Goal: Task Accomplishment & Management: Complete application form

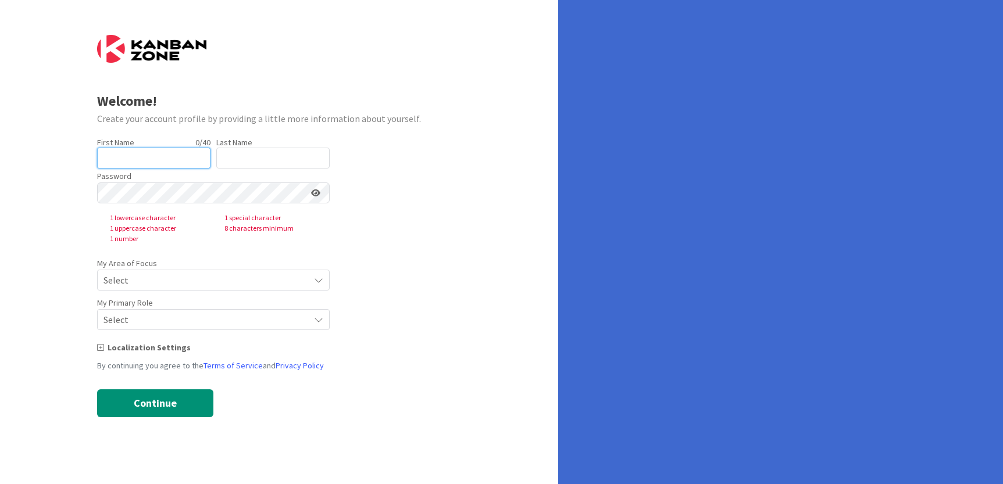
click at [161, 150] on input "text" at bounding box center [153, 158] width 113 height 21
type input "[PERSON_NAME]"
click at [233, 158] on input "text" at bounding box center [272, 158] width 113 height 21
type input "[PERSON_NAME]"
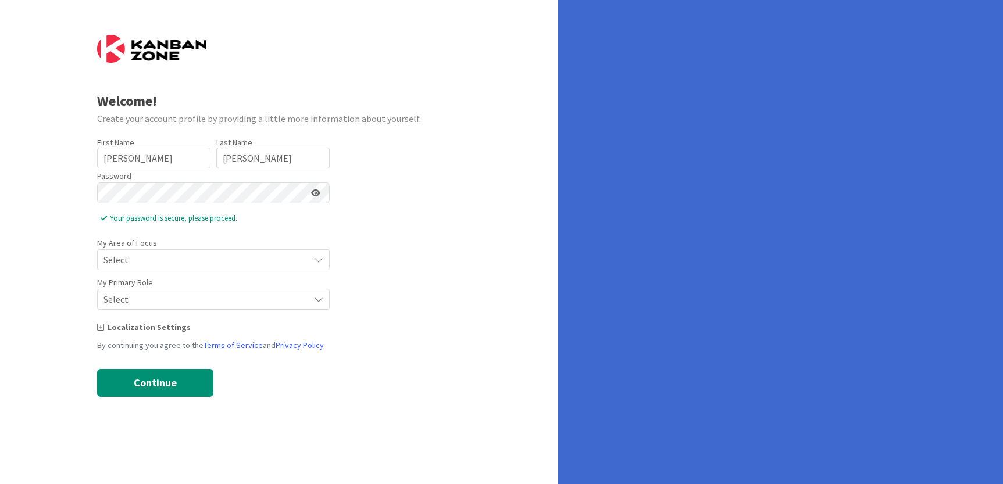
click at [156, 260] on span "Select" at bounding box center [204, 260] width 200 height 16
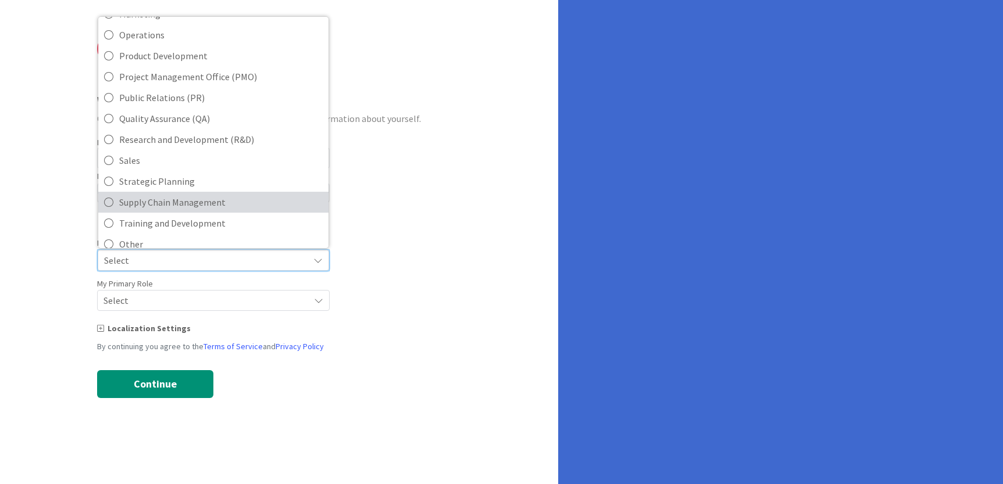
scroll to position [259, 0]
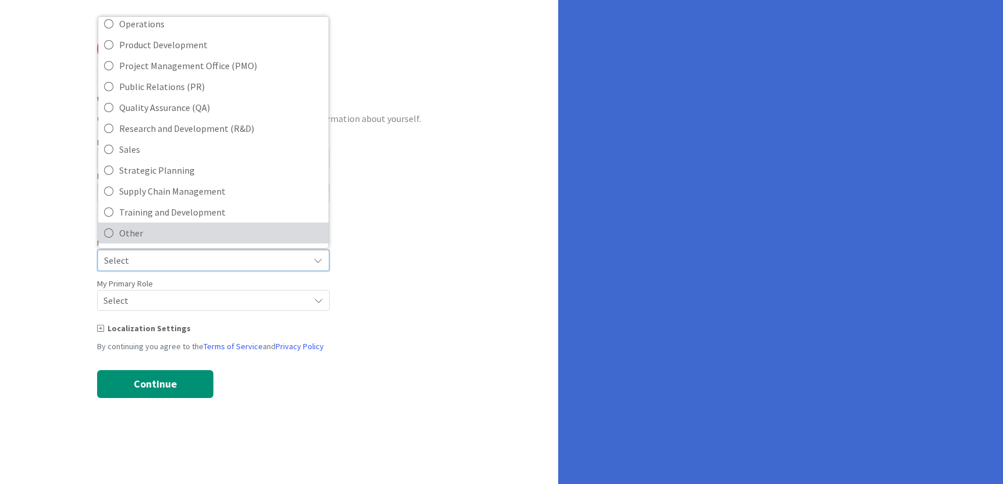
click at [176, 231] on span "Other" at bounding box center [221, 232] width 204 height 17
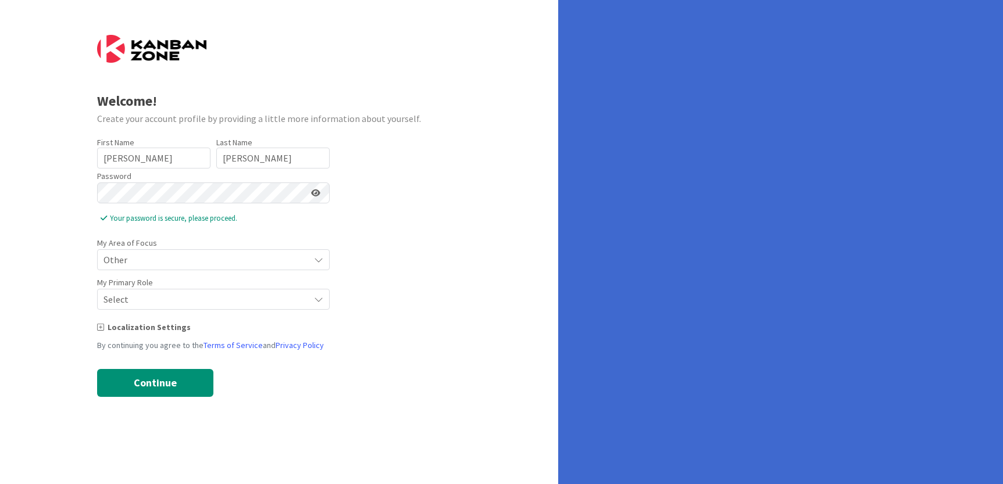
click at [162, 268] on span "Select" at bounding box center [204, 260] width 200 height 16
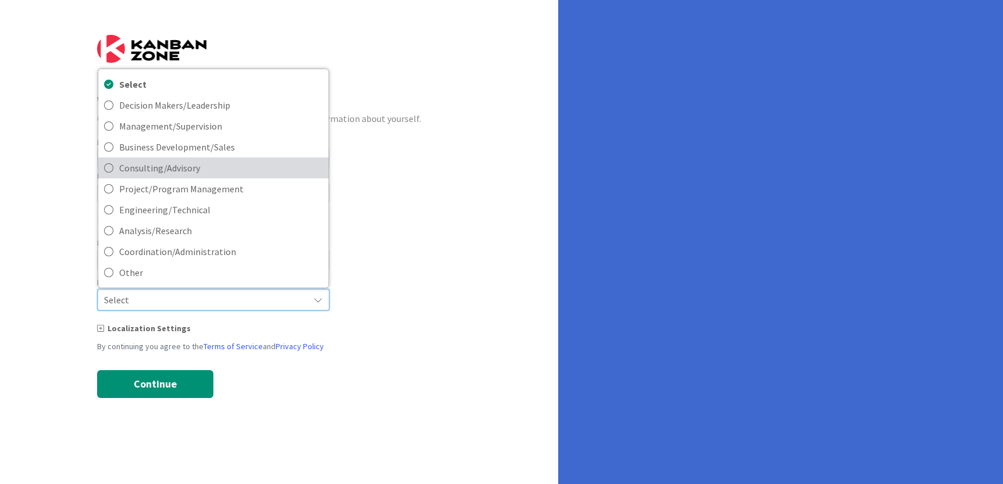
click at [107, 170] on icon at bounding box center [108, 167] width 9 height 17
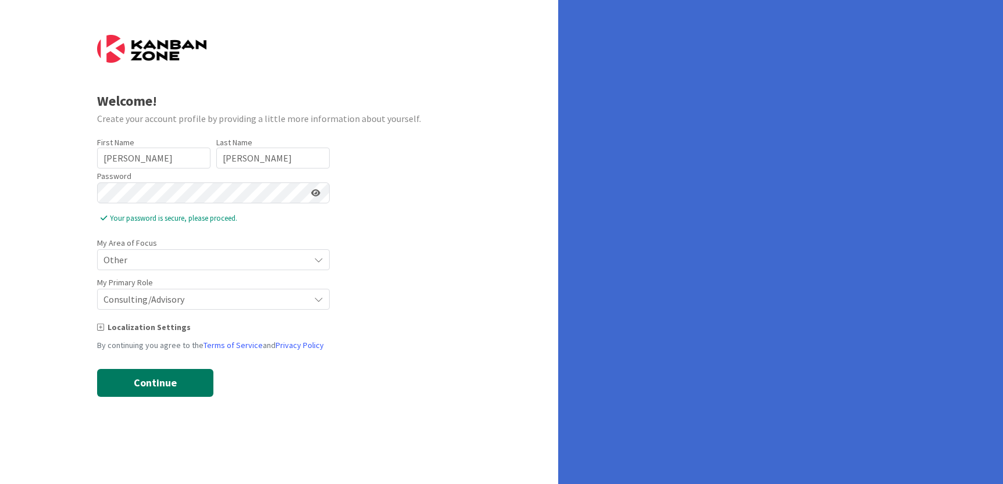
click at [173, 382] on button "Continue" at bounding box center [155, 383] width 116 height 28
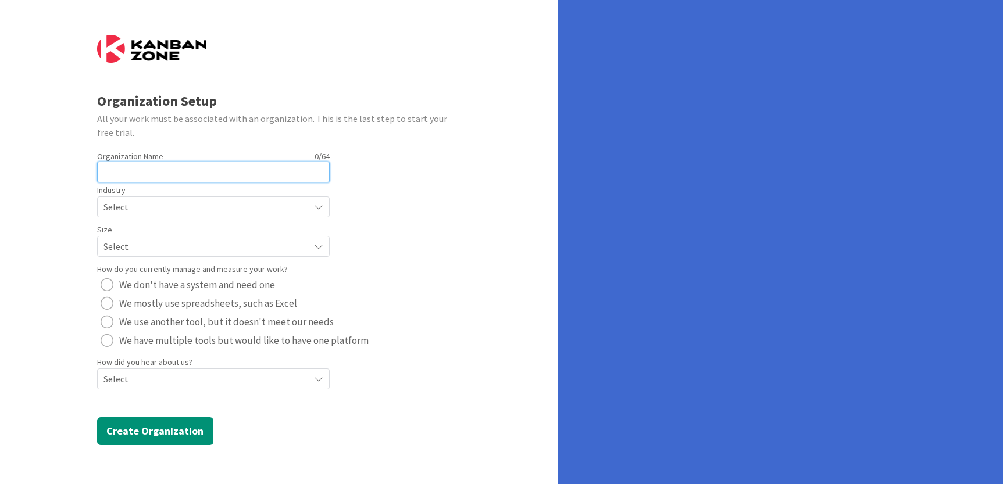
click at [160, 171] on input "text" at bounding box center [213, 172] width 233 height 21
type input "Adore Travel/Fora Travel"
click at [226, 204] on span "Select" at bounding box center [204, 207] width 200 height 16
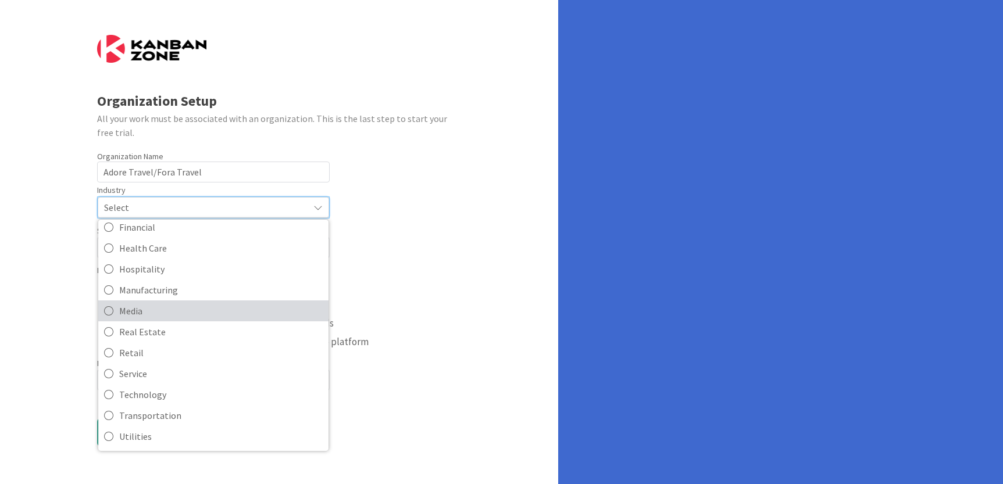
scroll to position [113, 0]
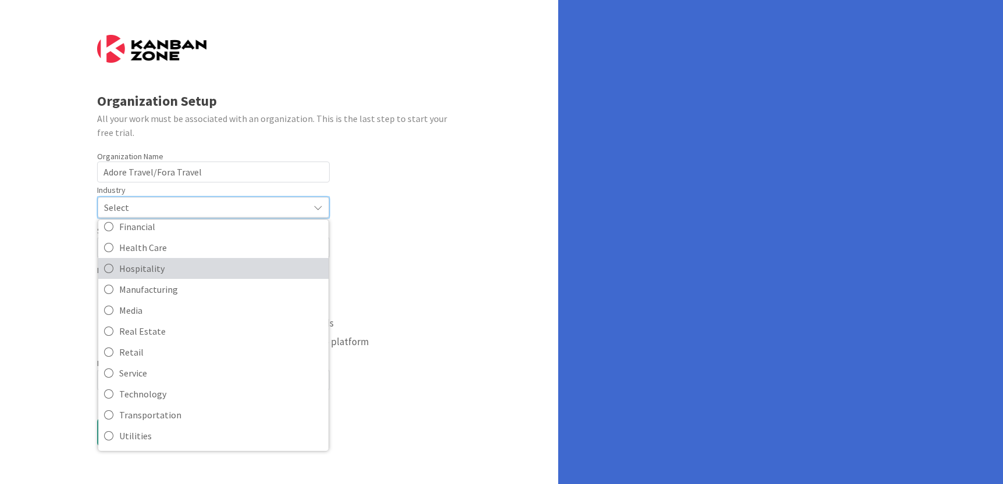
click at [177, 269] on span "Hospitality" at bounding box center [221, 268] width 204 height 17
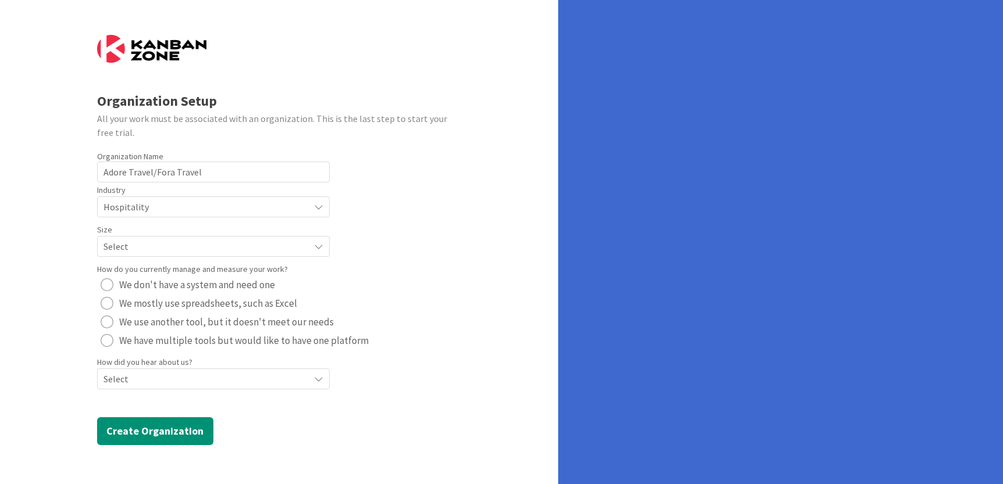
click at [167, 215] on span "Select" at bounding box center [204, 207] width 200 height 16
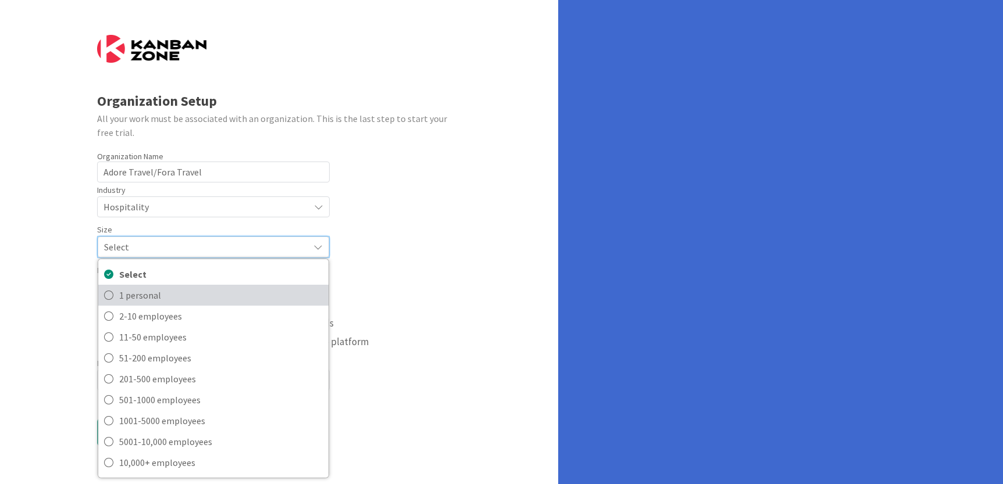
click at [109, 294] on icon at bounding box center [108, 295] width 9 height 17
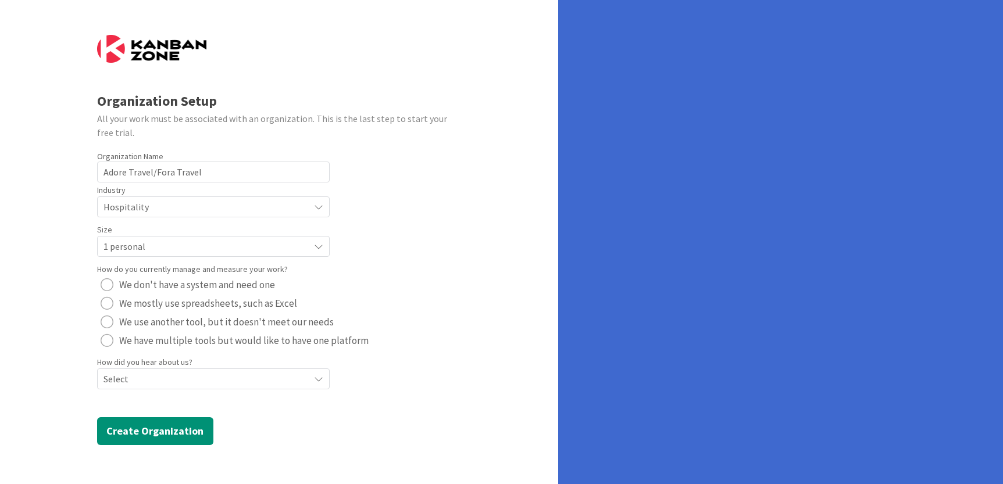
click at [109, 283] on div "radio" at bounding box center [107, 285] width 13 height 13
click at [156, 215] on span "Select" at bounding box center [204, 207] width 200 height 16
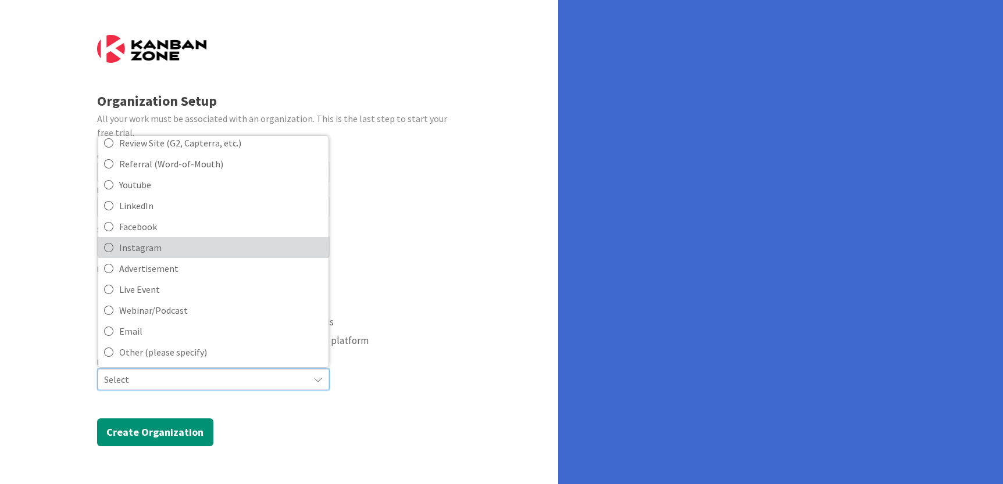
scroll to position [48, 0]
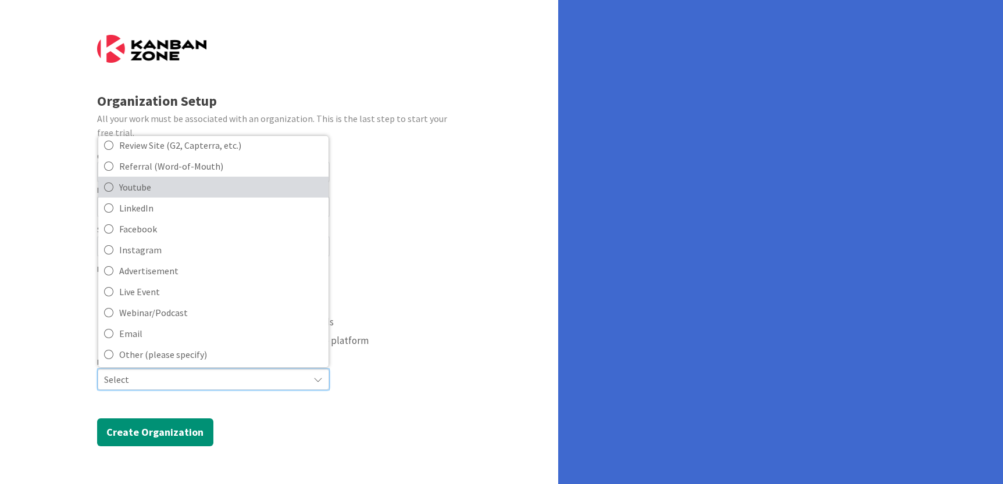
click at [156, 194] on span "Youtube" at bounding box center [221, 187] width 204 height 17
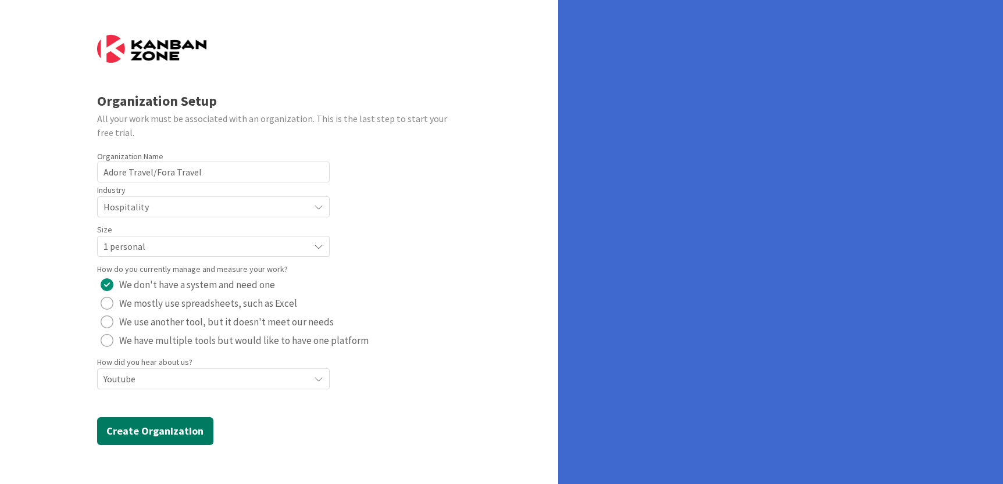
click at [159, 430] on button "Create Organization" at bounding box center [155, 432] width 116 height 28
